Goal: Navigation & Orientation: Find specific page/section

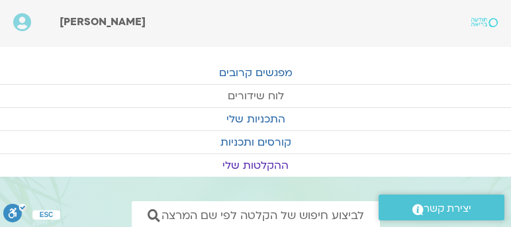
click at [251, 91] on link "לוח שידורים" at bounding box center [255, 96] width 511 height 23
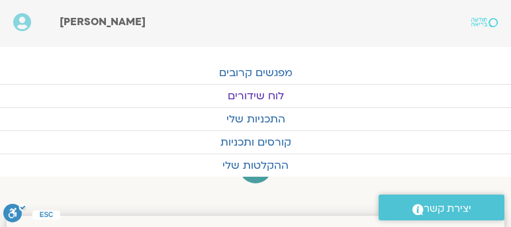
click at [251, 94] on link "לוח שידורים" at bounding box center [255, 96] width 511 height 23
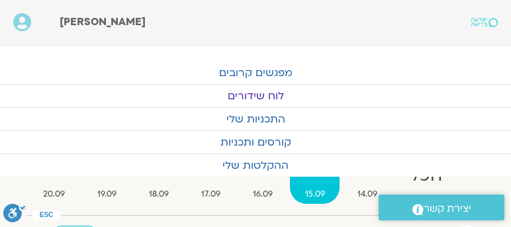
click at [234, 94] on link "לוח שידורים" at bounding box center [255, 96] width 511 height 23
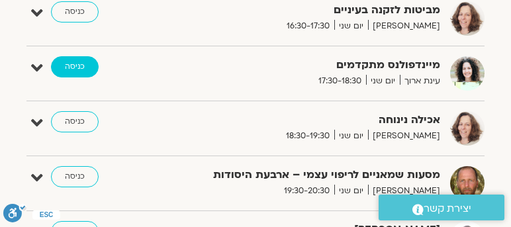
click at [71, 61] on link "כניסה" at bounding box center [75, 66] width 48 height 21
